Goal: Check status: Check status

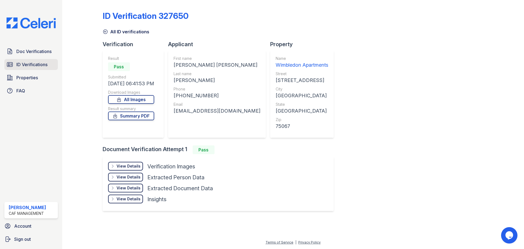
click at [31, 64] on span "ID Verifications" at bounding box center [31, 64] width 31 height 7
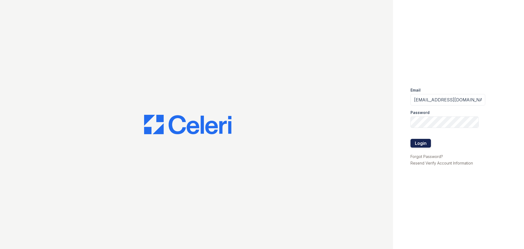
click at [419, 142] on button "Login" at bounding box center [420, 143] width 20 height 9
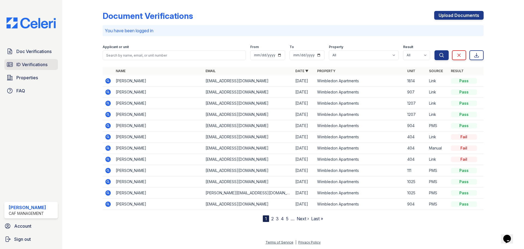
click at [37, 62] on span "ID Verifications" at bounding box center [31, 64] width 31 height 7
